Goal: Task Accomplishment & Management: Manage account settings

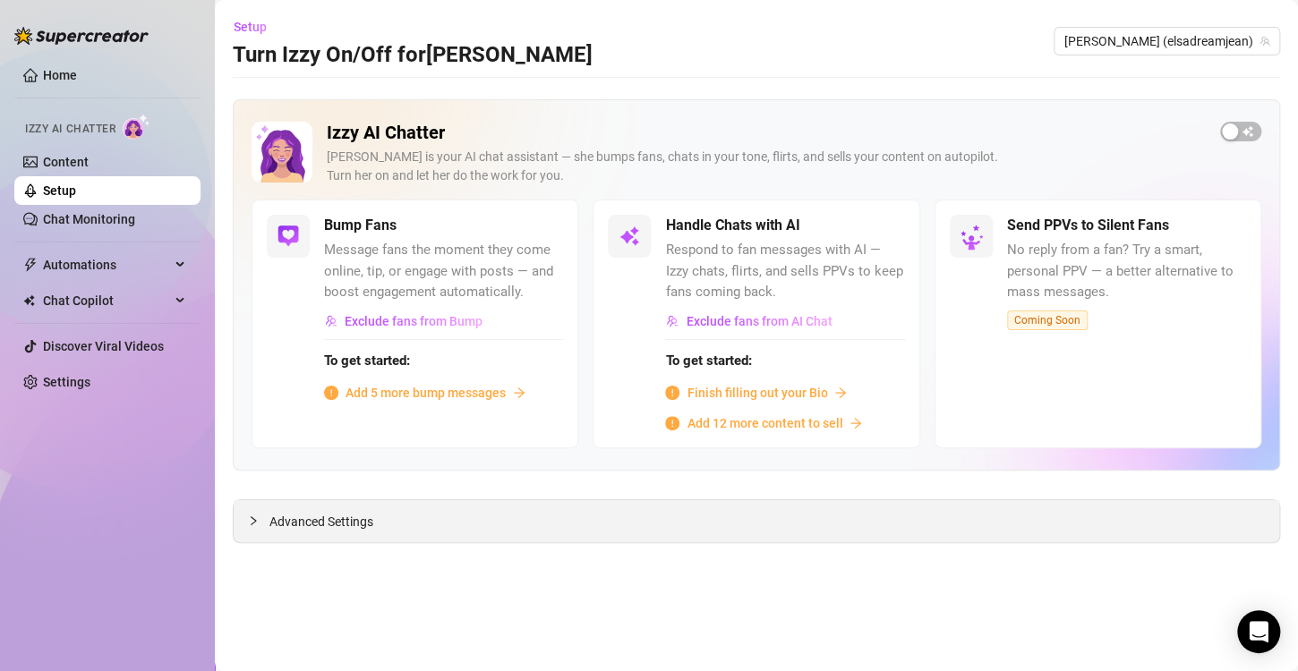
click at [325, 521] on span "Advanced Settings" at bounding box center [321, 522] width 104 height 20
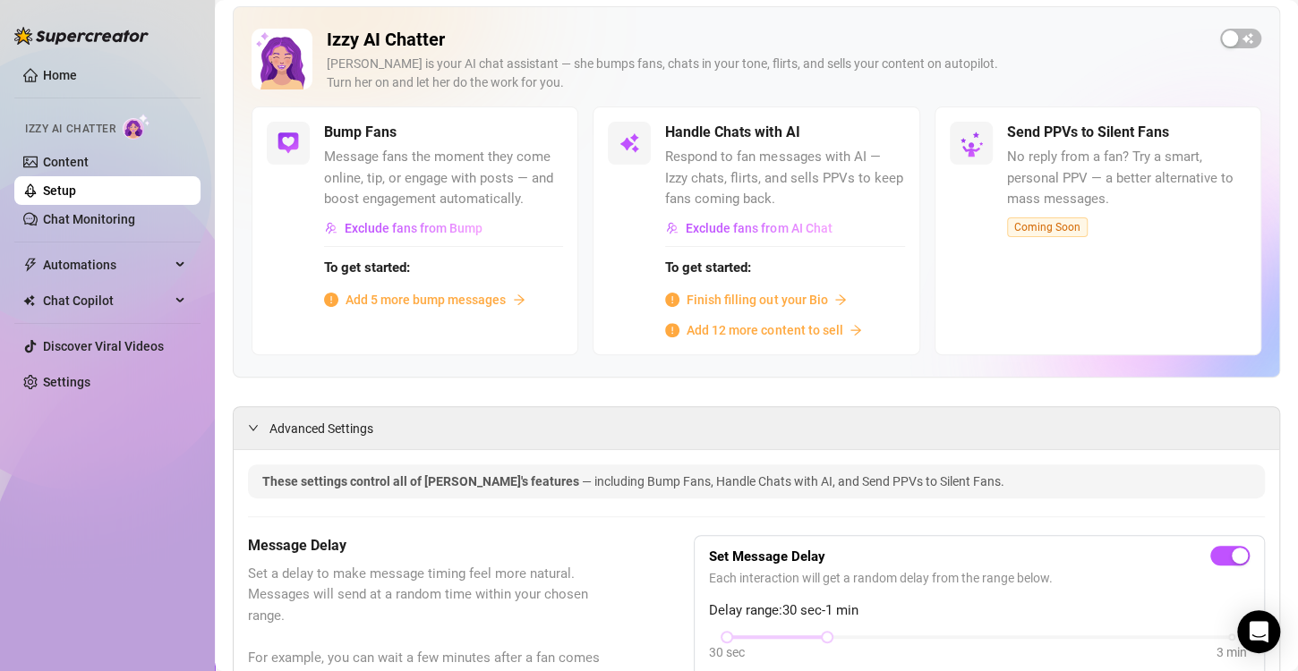
scroll to position [89, 0]
